Goal: Information Seeking & Learning: Learn about a topic

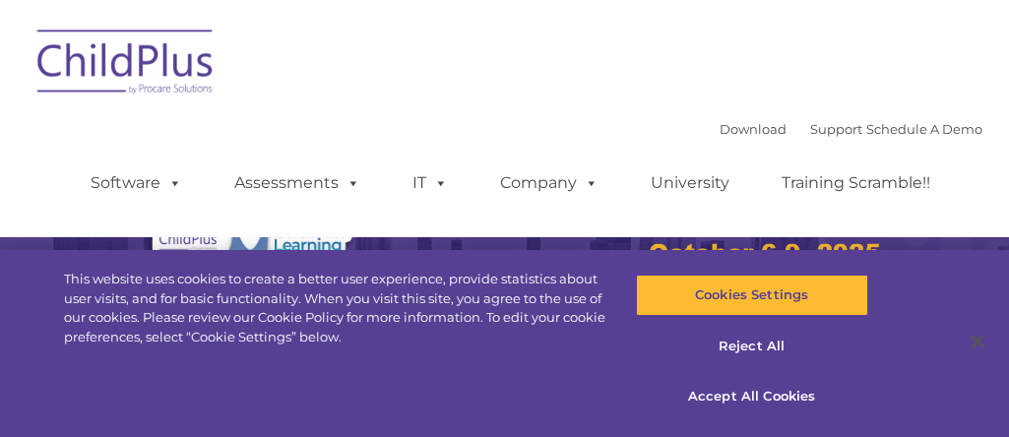
select select "MEDIUM"
click at [744, 349] on button "Reject All" at bounding box center [752, 346] width 232 height 41
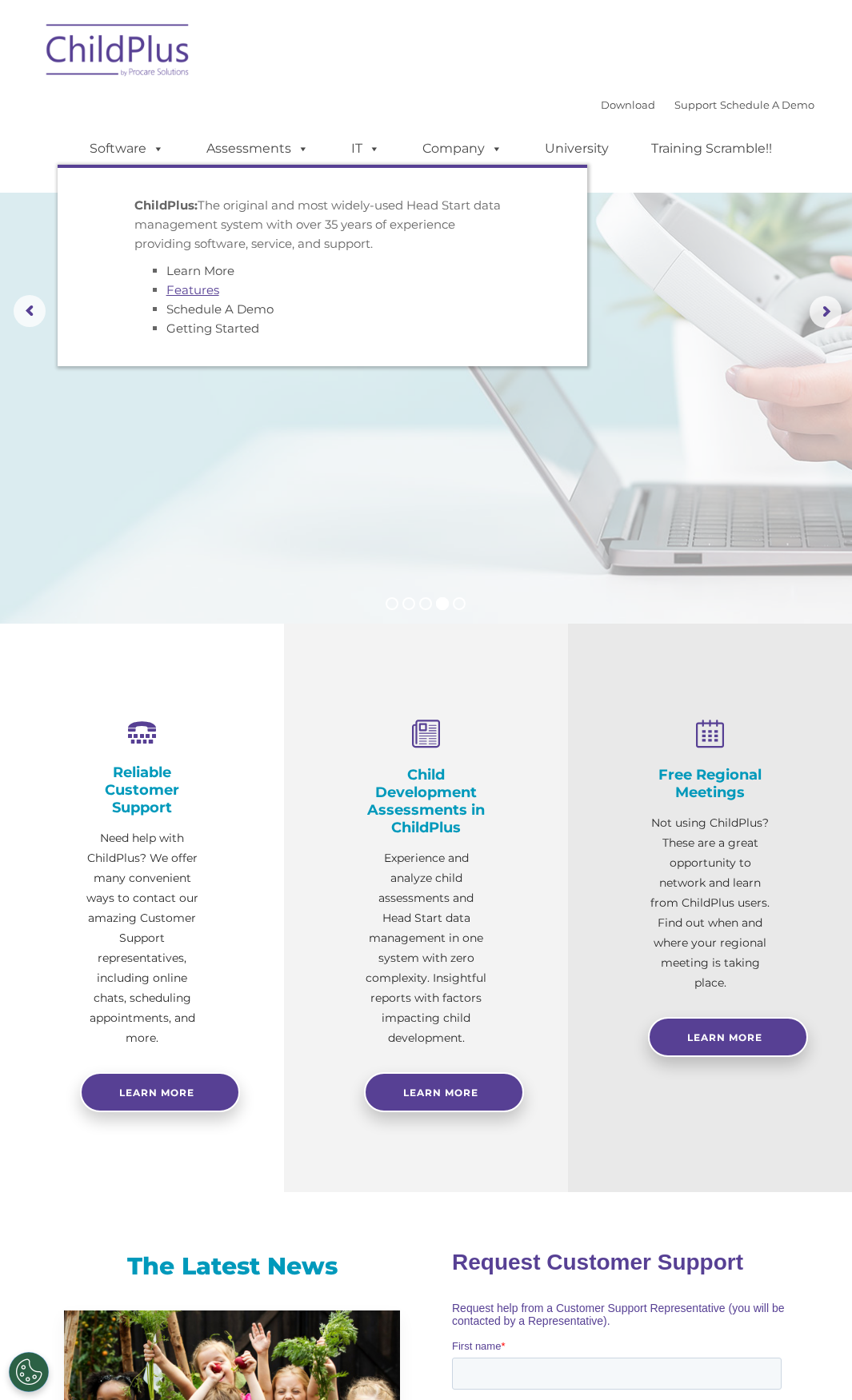
click at [200, 288] on link "Features" at bounding box center [193, 289] width 53 height 15
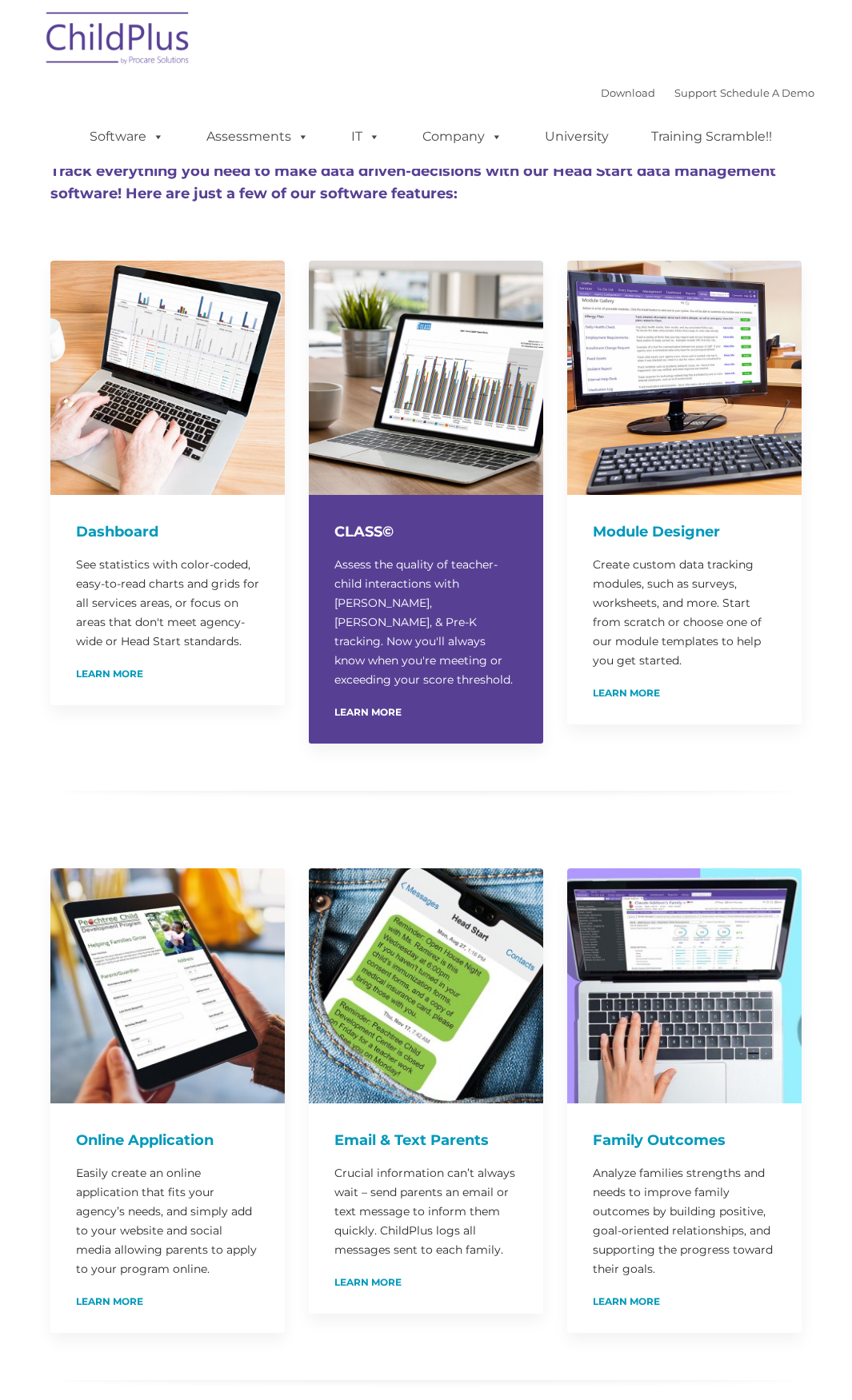
type input ""
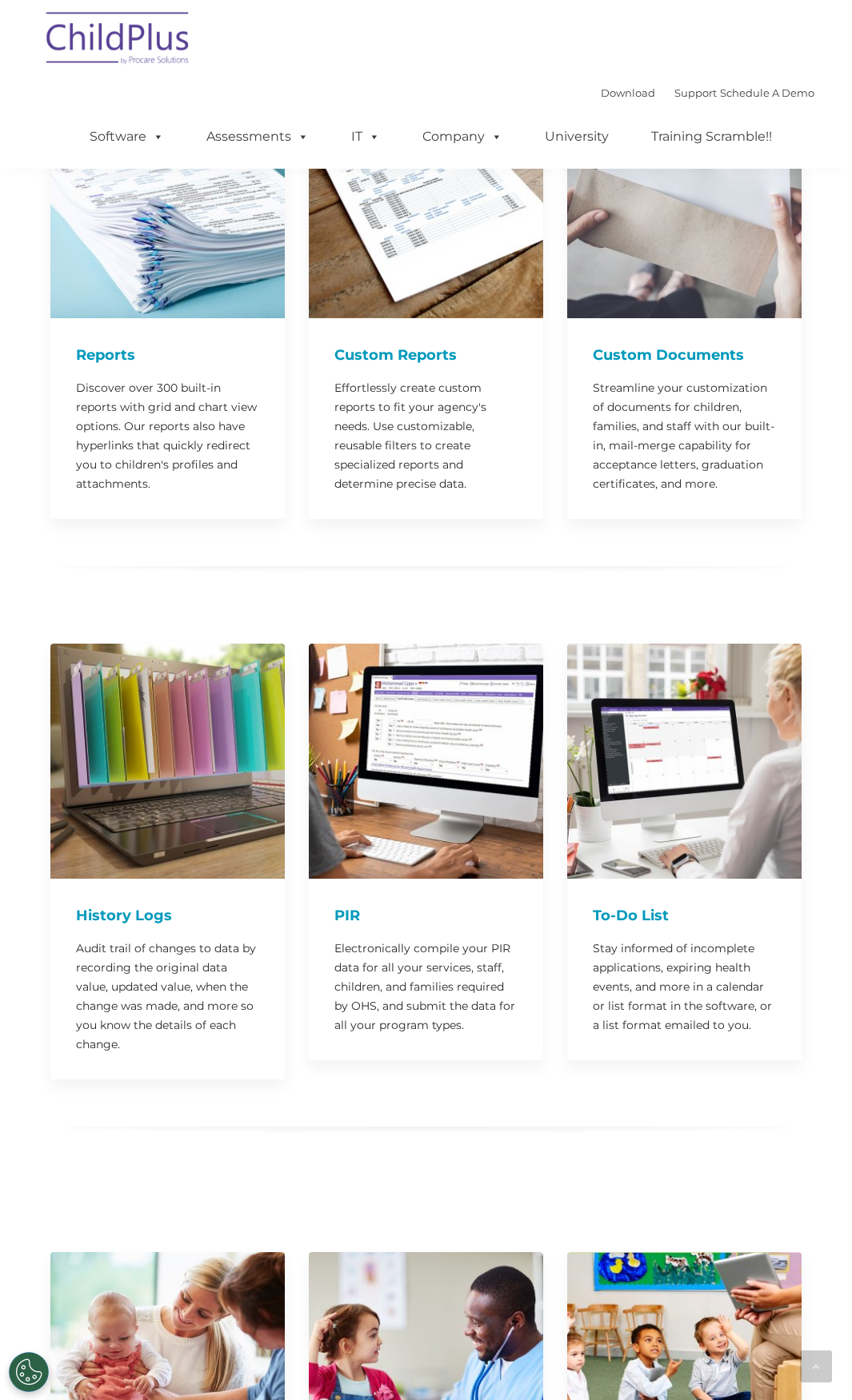
scroll to position [1934, 0]
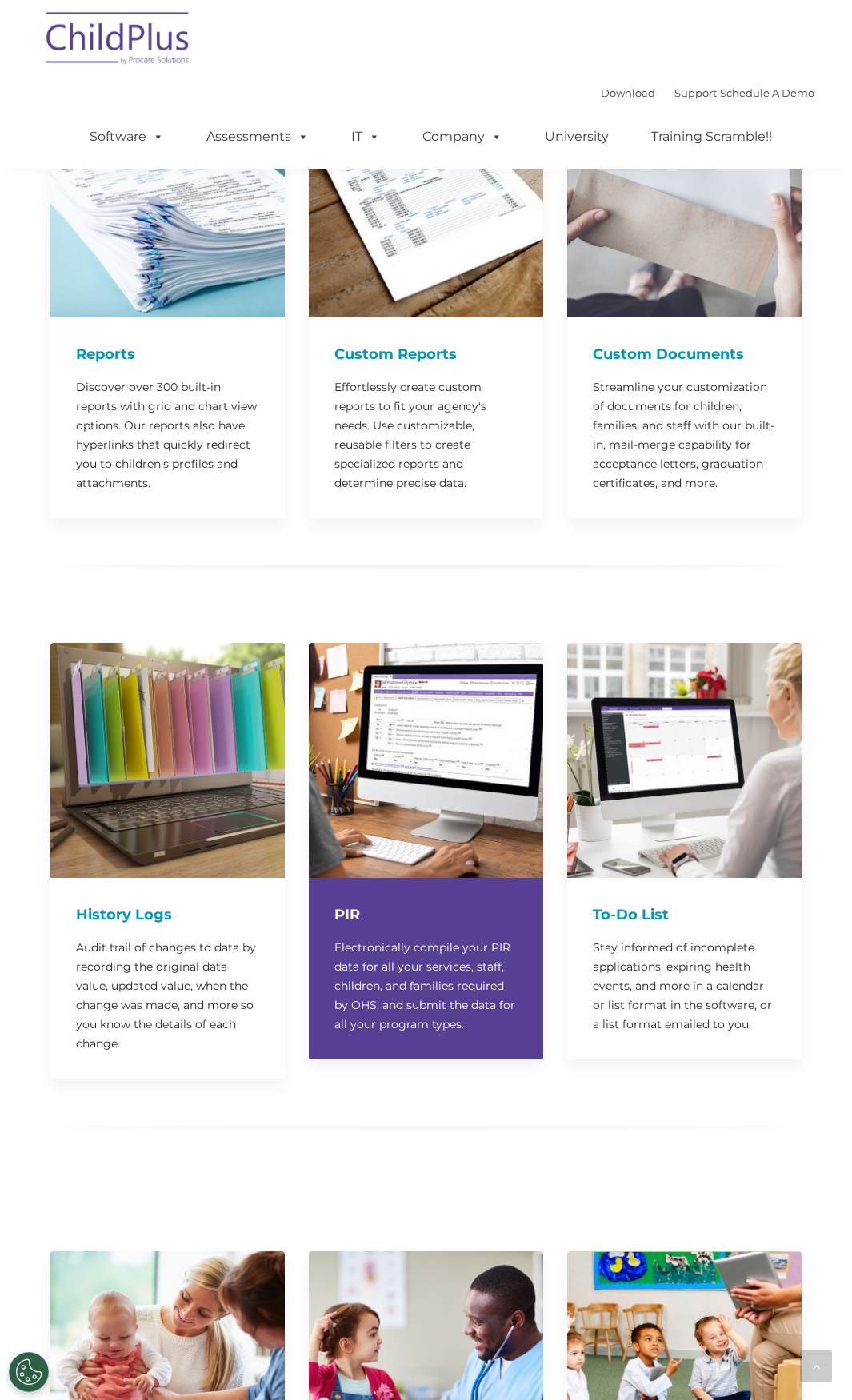
click at [412, 938] on p "Electronically compile your PIR data for all your services, staff, children, an…" at bounding box center [425, 986] width 183 height 96
click at [413, 904] on h4 "PIR" at bounding box center [425, 915] width 183 height 23
click at [347, 904] on h4 "PIR" at bounding box center [425, 915] width 183 height 23
click at [417, 770] on img at bounding box center [426, 760] width 234 height 234
click at [396, 980] on p "Electronically compile your PIR data for all your services, staff, children, an…" at bounding box center [425, 986] width 183 height 96
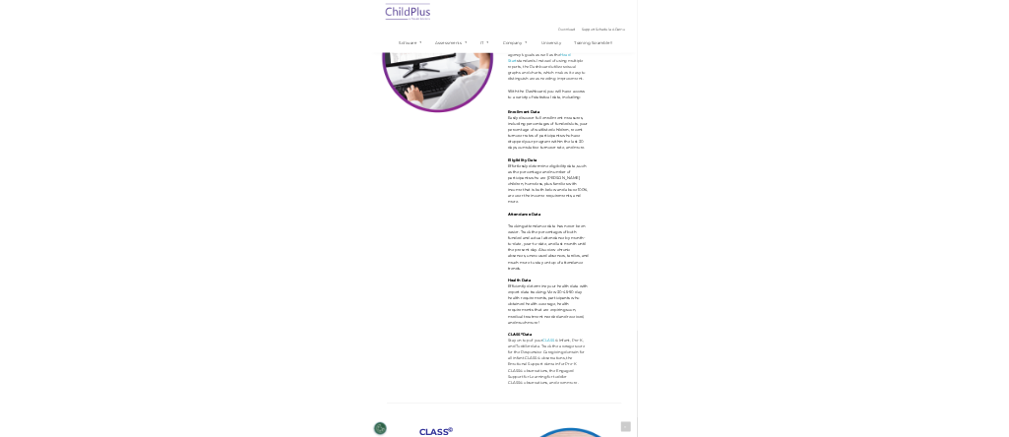
scroll to position [5659, 0]
